Goal: Entertainment & Leisure: Consume media (video, audio)

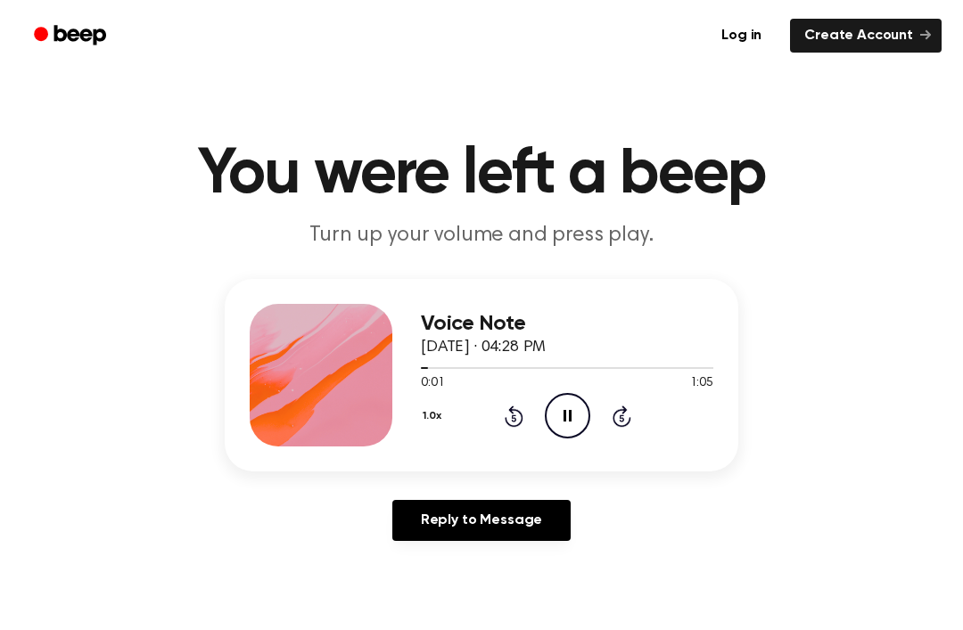
click at [559, 409] on icon "Pause Audio" at bounding box center [567, 415] width 45 height 45
click at [573, 430] on icon "Play Audio" at bounding box center [567, 415] width 45 height 45
click at [570, 420] on icon at bounding box center [567, 416] width 8 height 12
click at [568, 408] on icon "Play Audio" at bounding box center [567, 415] width 45 height 45
click at [571, 409] on icon "Pause Audio" at bounding box center [567, 415] width 45 height 45
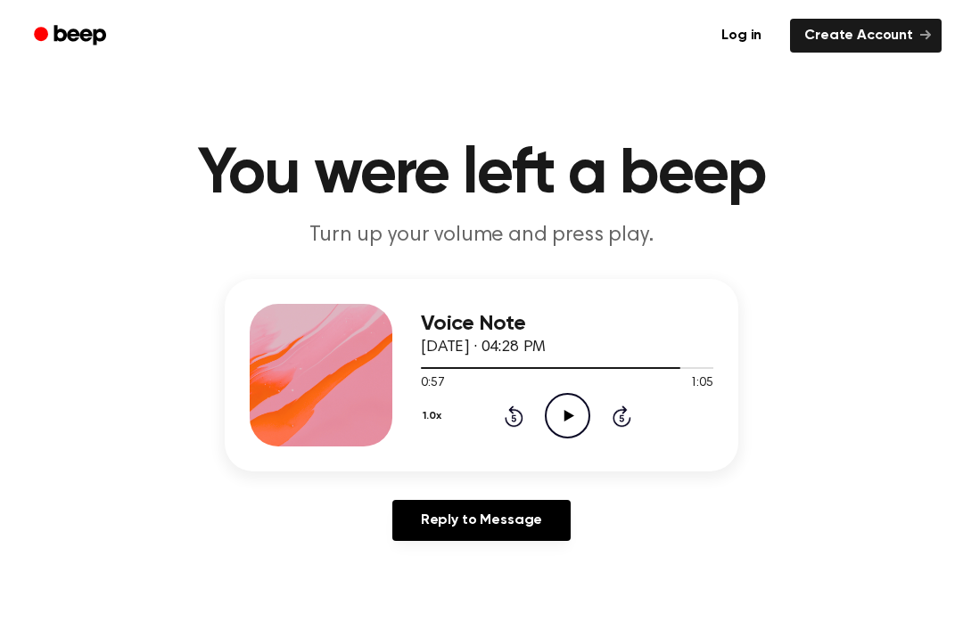
click at [574, 425] on icon "Play Audio" at bounding box center [567, 415] width 45 height 45
click at [553, 416] on icon "Play Audio" at bounding box center [567, 415] width 45 height 45
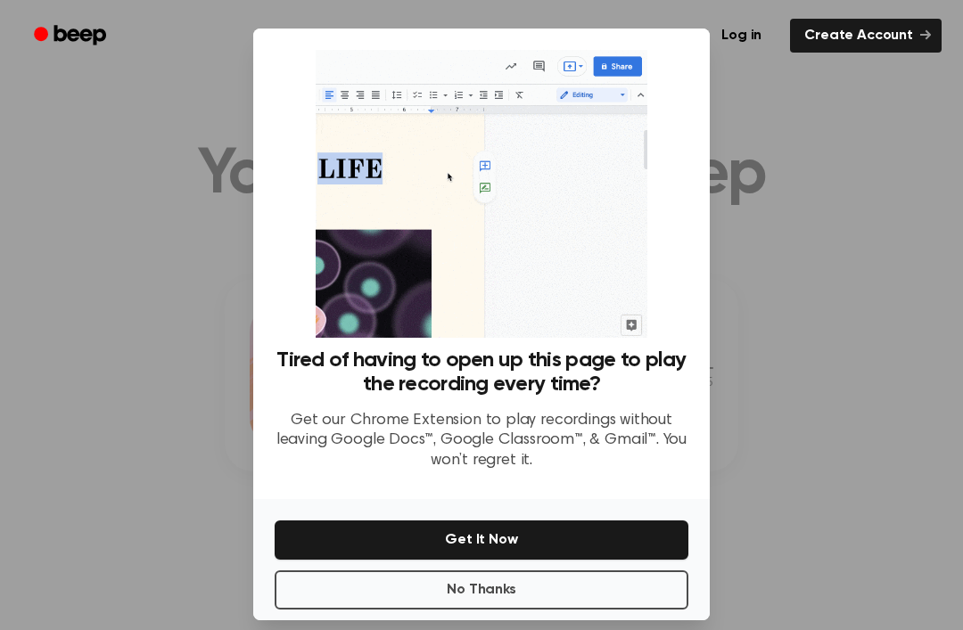
click at [827, 585] on div at bounding box center [481, 315] width 963 height 630
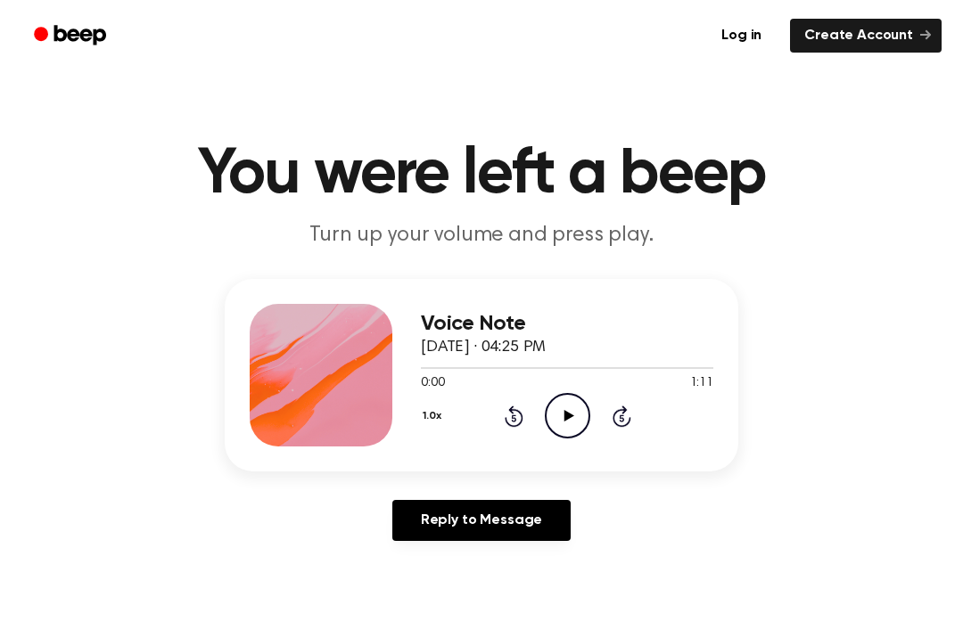
click at [559, 411] on icon "Play Audio" at bounding box center [567, 415] width 45 height 45
click at [569, 404] on icon "Pause Audio" at bounding box center [567, 415] width 45 height 45
click at [560, 417] on icon "Play Audio" at bounding box center [567, 415] width 45 height 45
click at [553, 409] on icon "Pause Audio" at bounding box center [567, 415] width 45 height 45
click at [576, 405] on icon "Play Audio" at bounding box center [567, 415] width 45 height 45
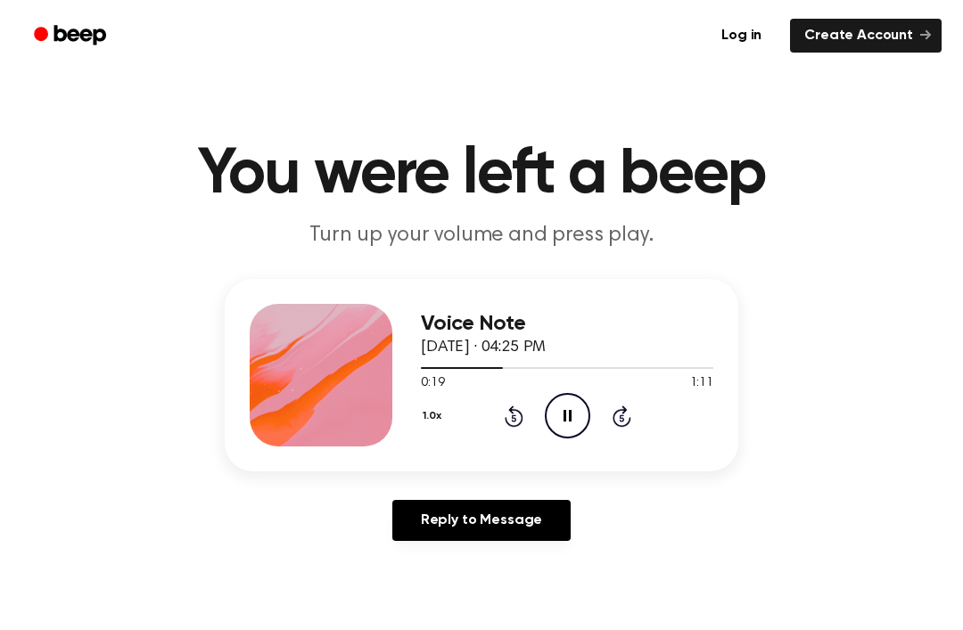
click at [562, 414] on icon "Pause Audio" at bounding box center [567, 415] width 45 height 45
click at [570, 406] on icon "Play Audio" at bounding box center [567, 415] width 45 height 45
click at [567, 409] on icon "Pause Audio" at bounding box center [567, 415] width 45 height 45
click at [572, 411] on icon "Play Audio" at bounding box center [567, 415] width 45 height 45
click at [573, 403] on icon "Pause Audio" at bounding box center [567, 415] width 45 height 45
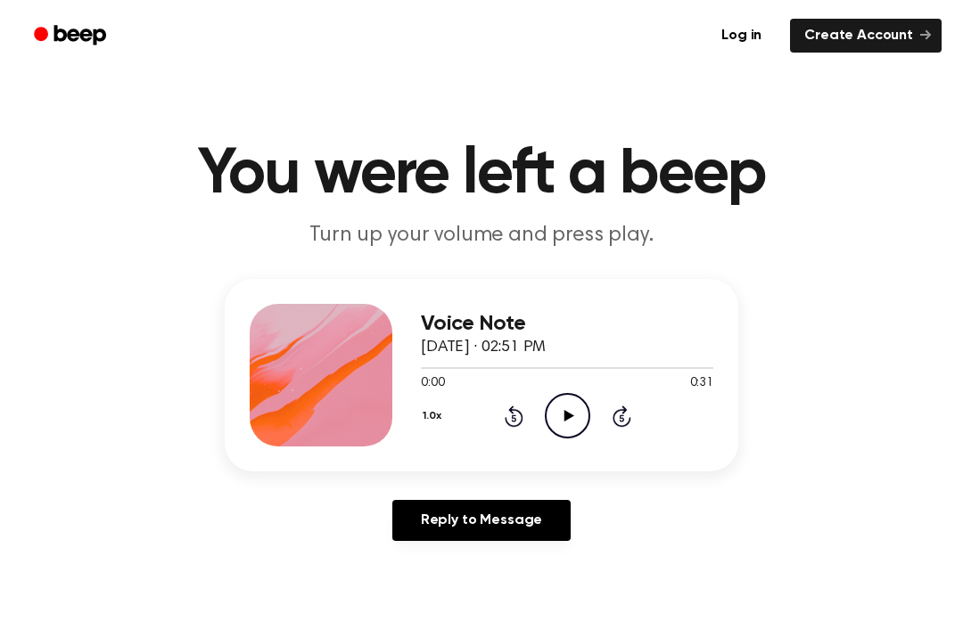
click at [569, 406] on icon "Play Audio" at bounding box center [567, 415] width 45 height 45
click at [571, 422] on icon "Pause Audio" at bounding box center [567, 415] width 45 height 45
click at [556, 411] on icon "Play Audio" at bounding box center [567, 415] width 45 height 45
click at [579, 418] on icon "Pause Audio" at bounding box center [567, 415] width 45 height 45
click at [566, 413] on icon at bounding box center [568, 416] width 10 height 12
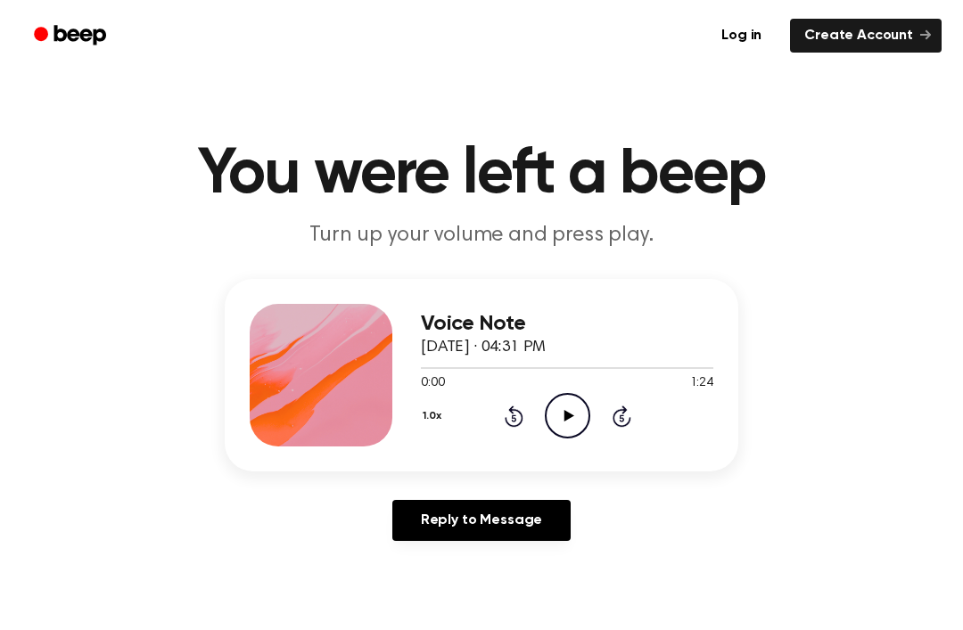
click at [570, 413] on icon "Play Audio" at bounding box center [567, 415] width 45 height 45
